Goal: Find specific page/section

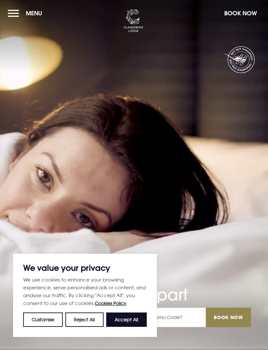
click at [11, 17] on button "Menu" at bounding box center [27, 13] width 38 height 14
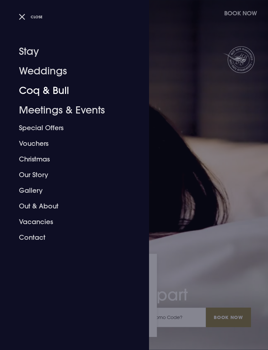
click at [28, 92] on link "Coq & Bull" at bounding box center [70, 91] width 103 height 20
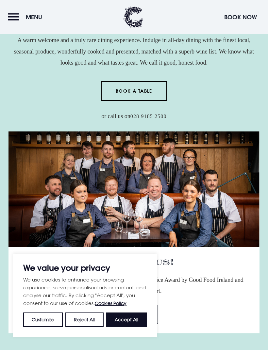
scroll to position [118, 0]
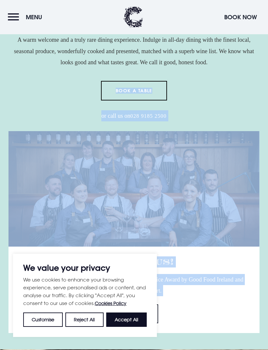
click at [134, 327] on button "Accept All" at bounding box center [126, 320] width 40 height 14
checkbox input "true"
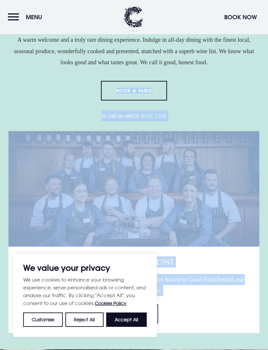
checkbox input "true"
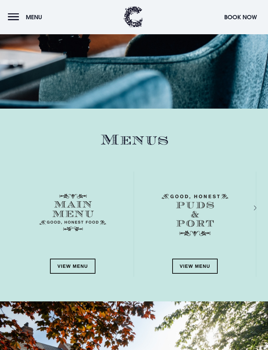
scroll to position [919, 0]
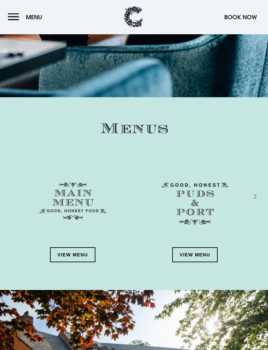
click at [63, 253] on link "View Menu" at bounding box center [73, 255] width 46 height 15
